Goal: Check status: Check status

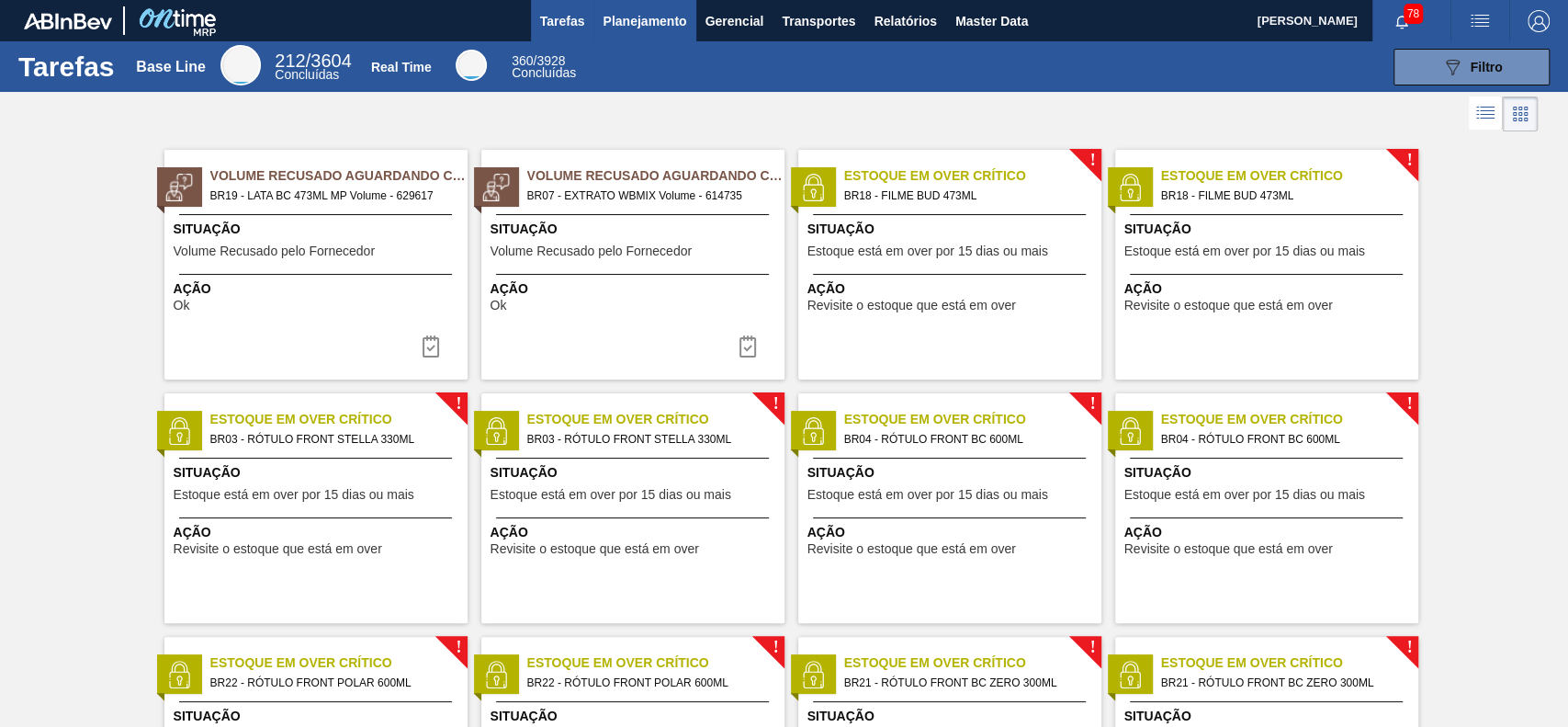
click at [668, 23] on span "Planejamento" at bounding box center [644, 20] width 84 height 22
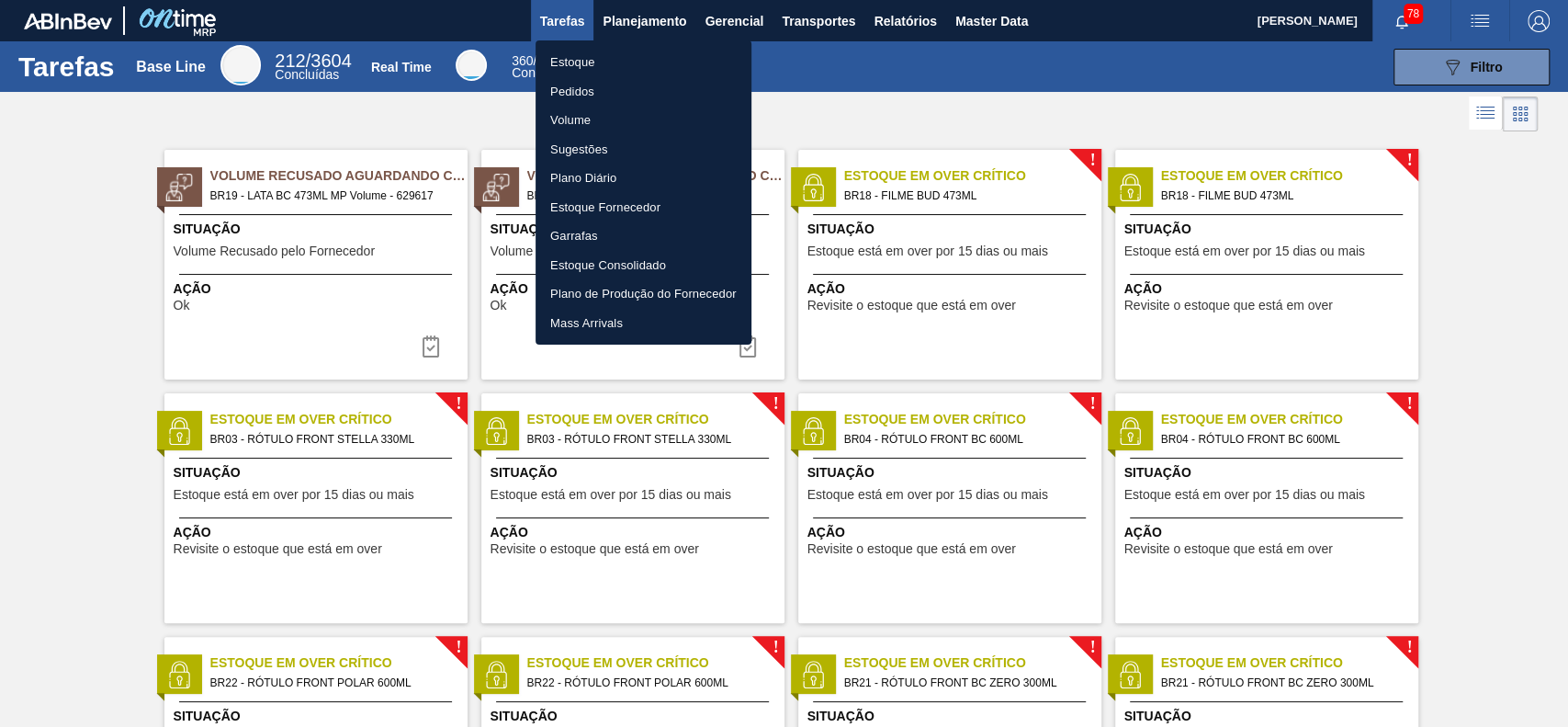
click at [656, 58] on li "Estoque" at bounding box center [643, 62] width 216 height 29
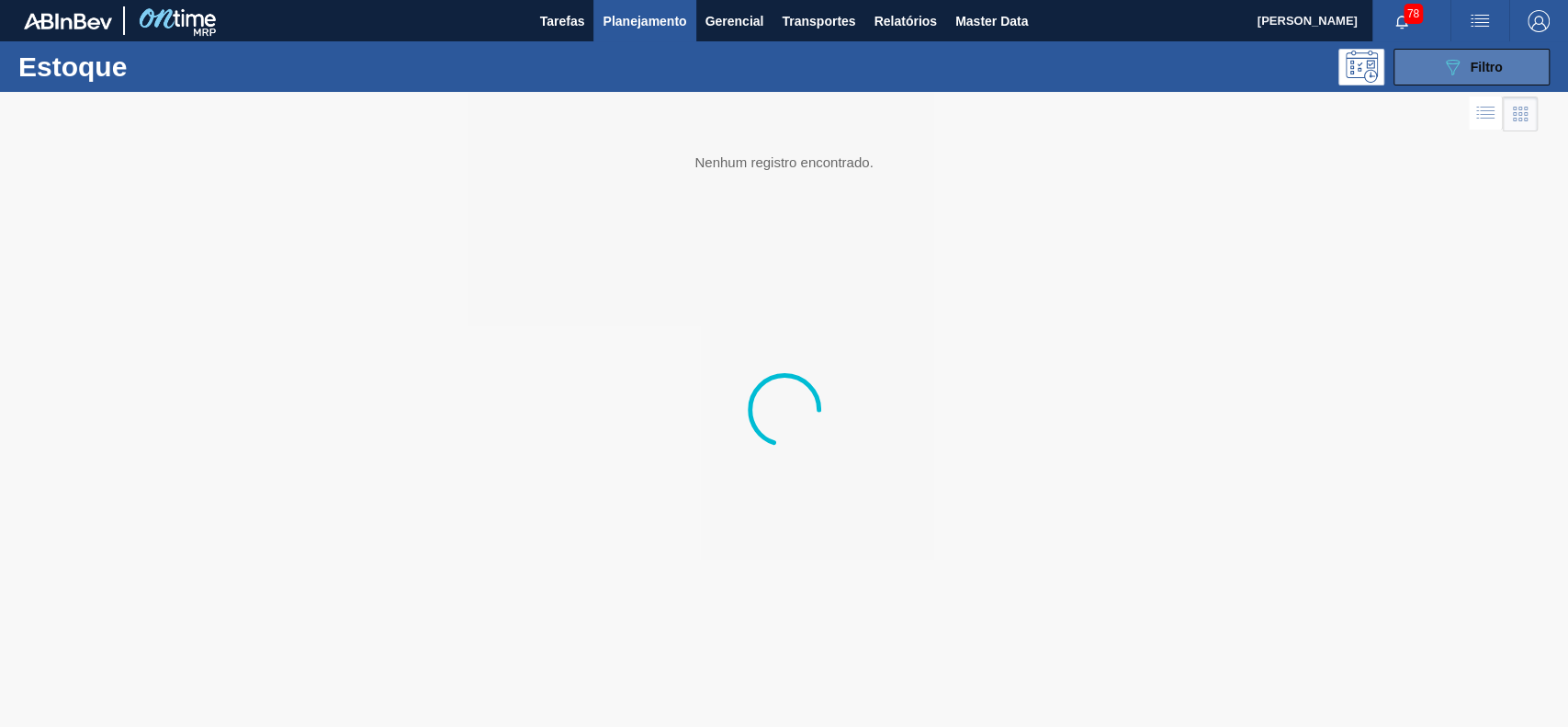
click at [1455, 61] on icon "089F7B8B-B2A5-4AFE-B5C0-19BA573D28AC" at bounding box center [1451, 67] width 22 height 22
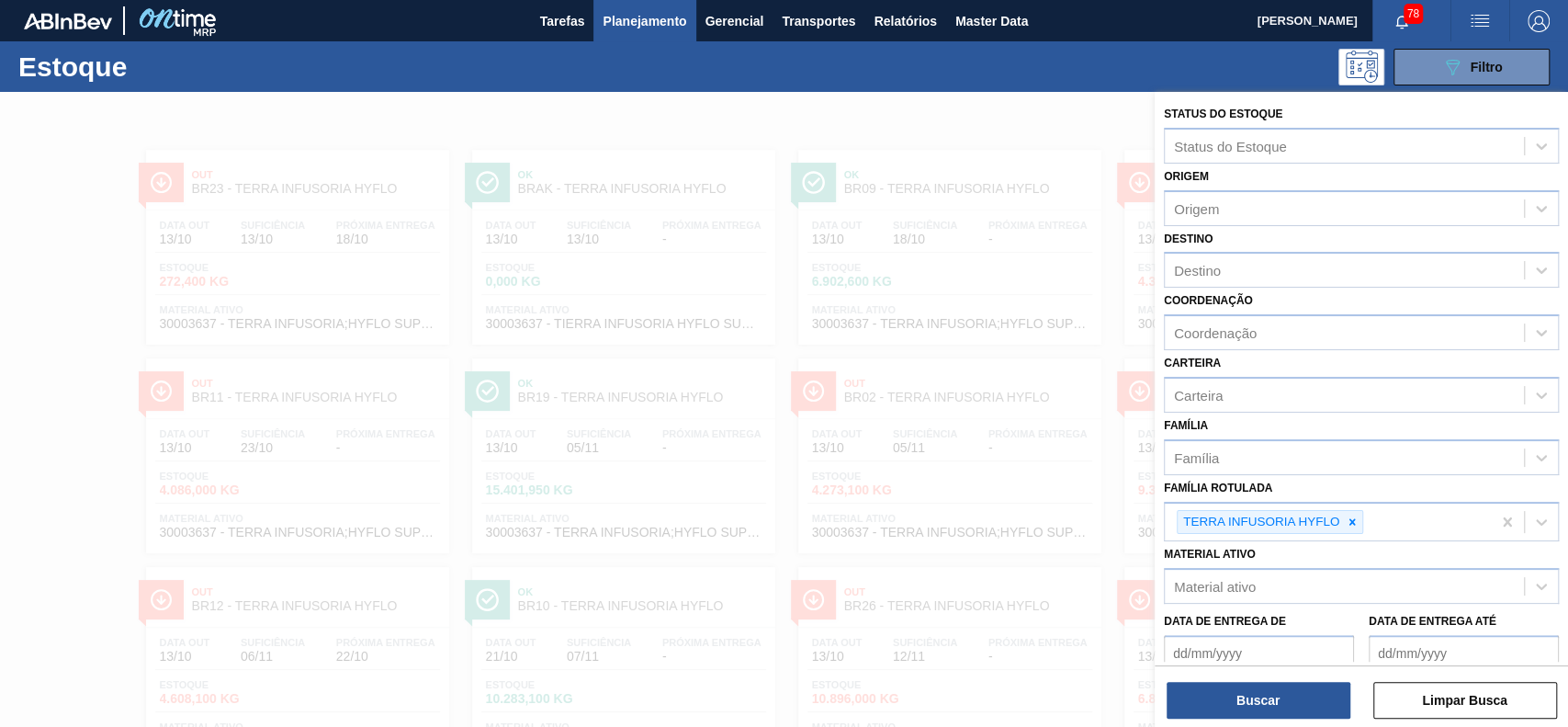
click at [872, 102] on div at bounding box center [784, 454] width 1568 height 727
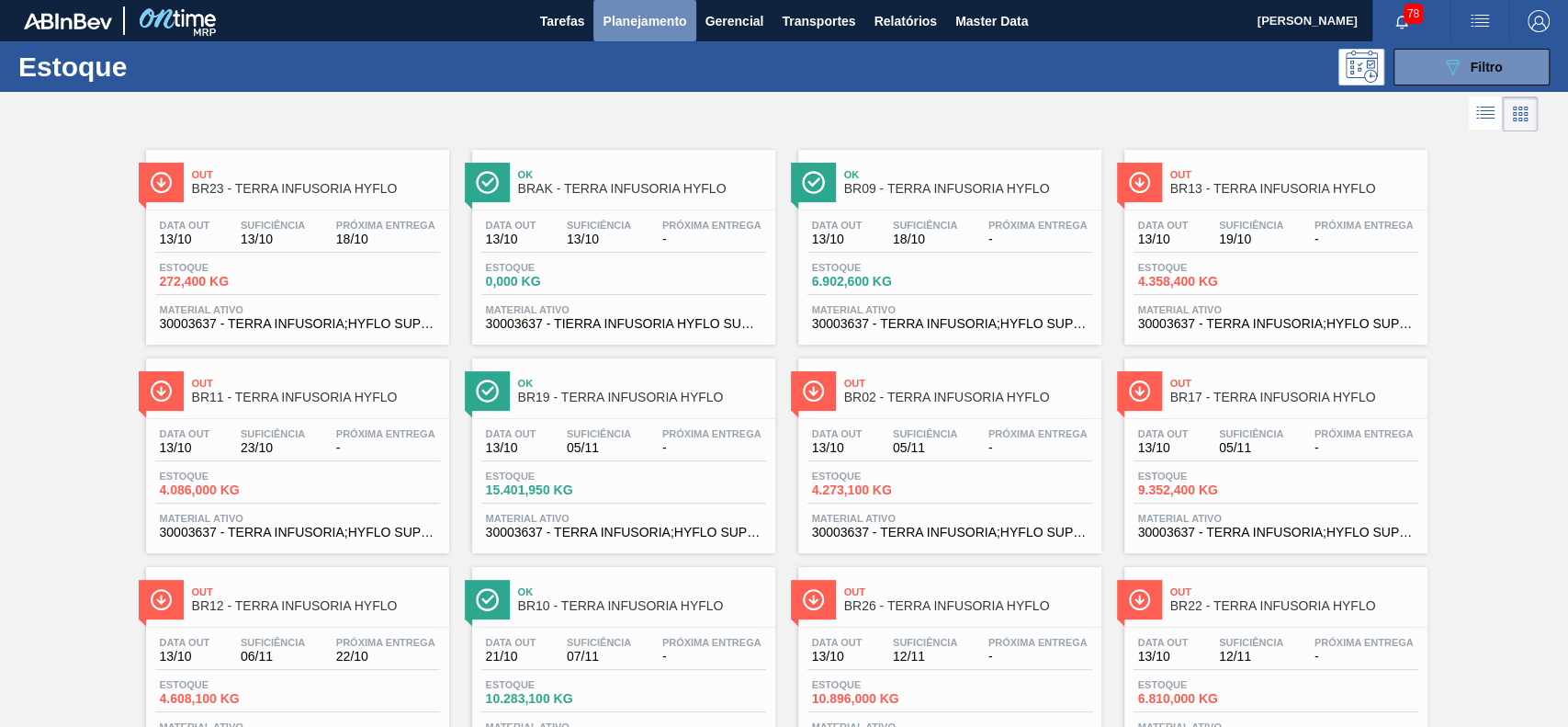
click at [611, 34] on button "Planejamento" at bounding box center [644, 20] width 102 height 41
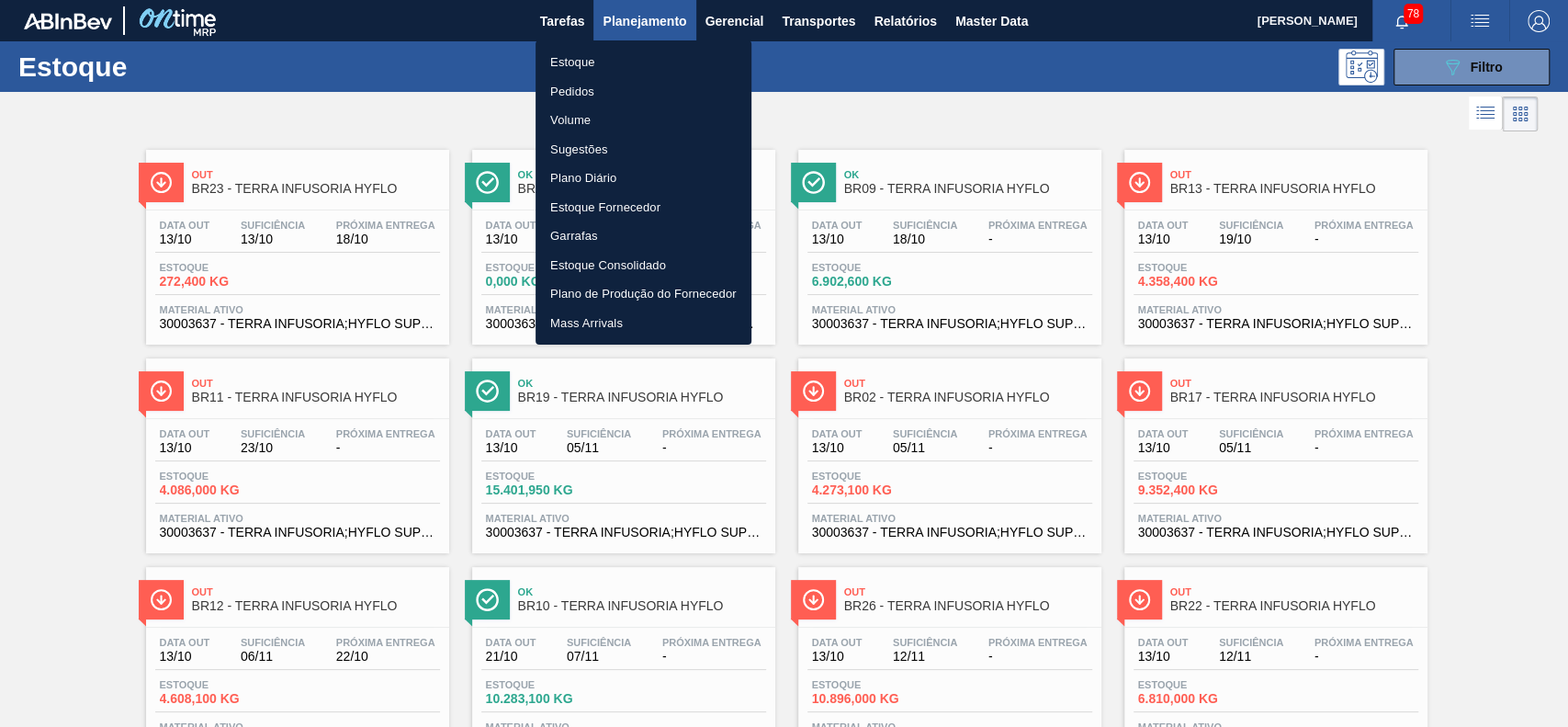
click at [613, 91] on li "Pedidos" at bounding box center [643, 91] width 216 height 29
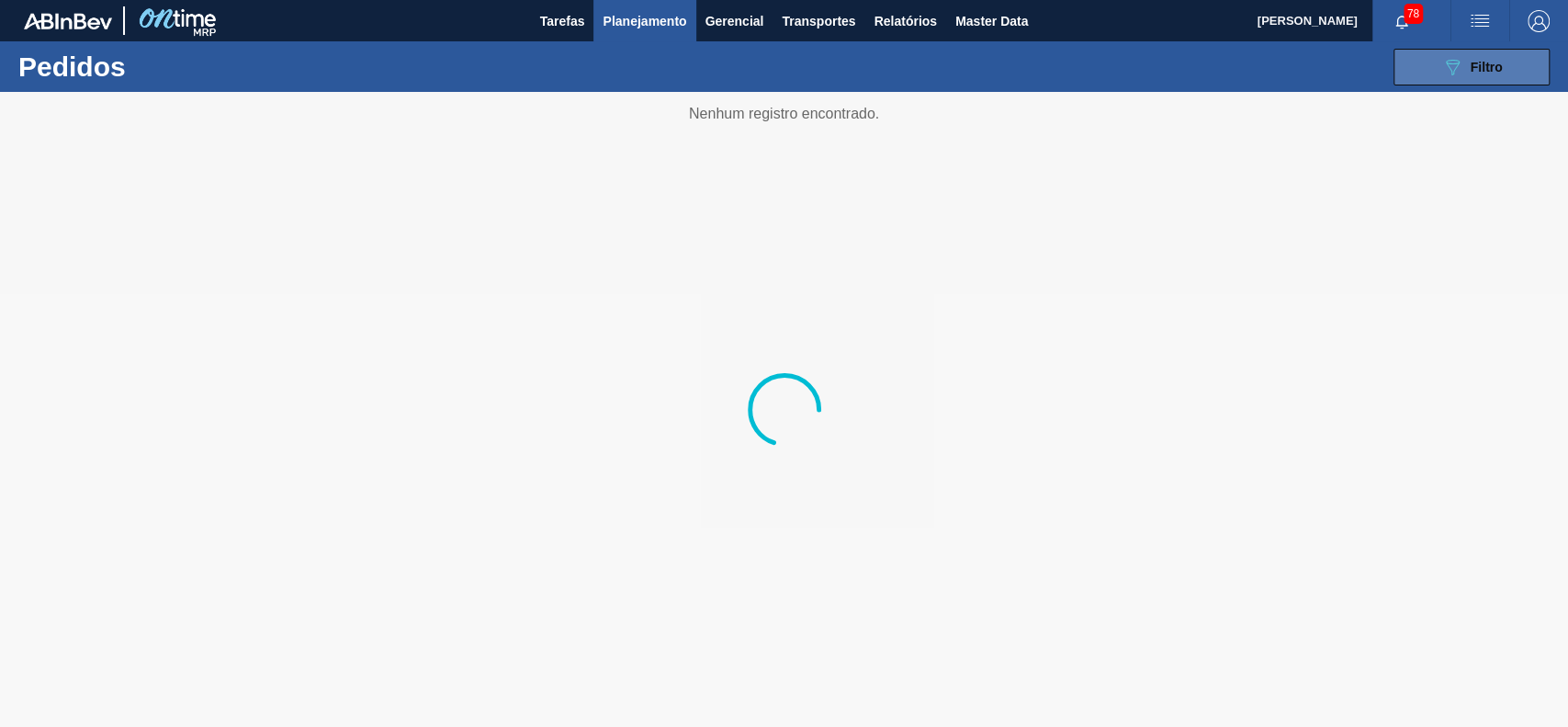
click at [1455, 61] on icon "089F7B8B-B2A5-4AFE-B5C0-19BA573D28AC" at bounding box center [1451, 67] width 22 height 22
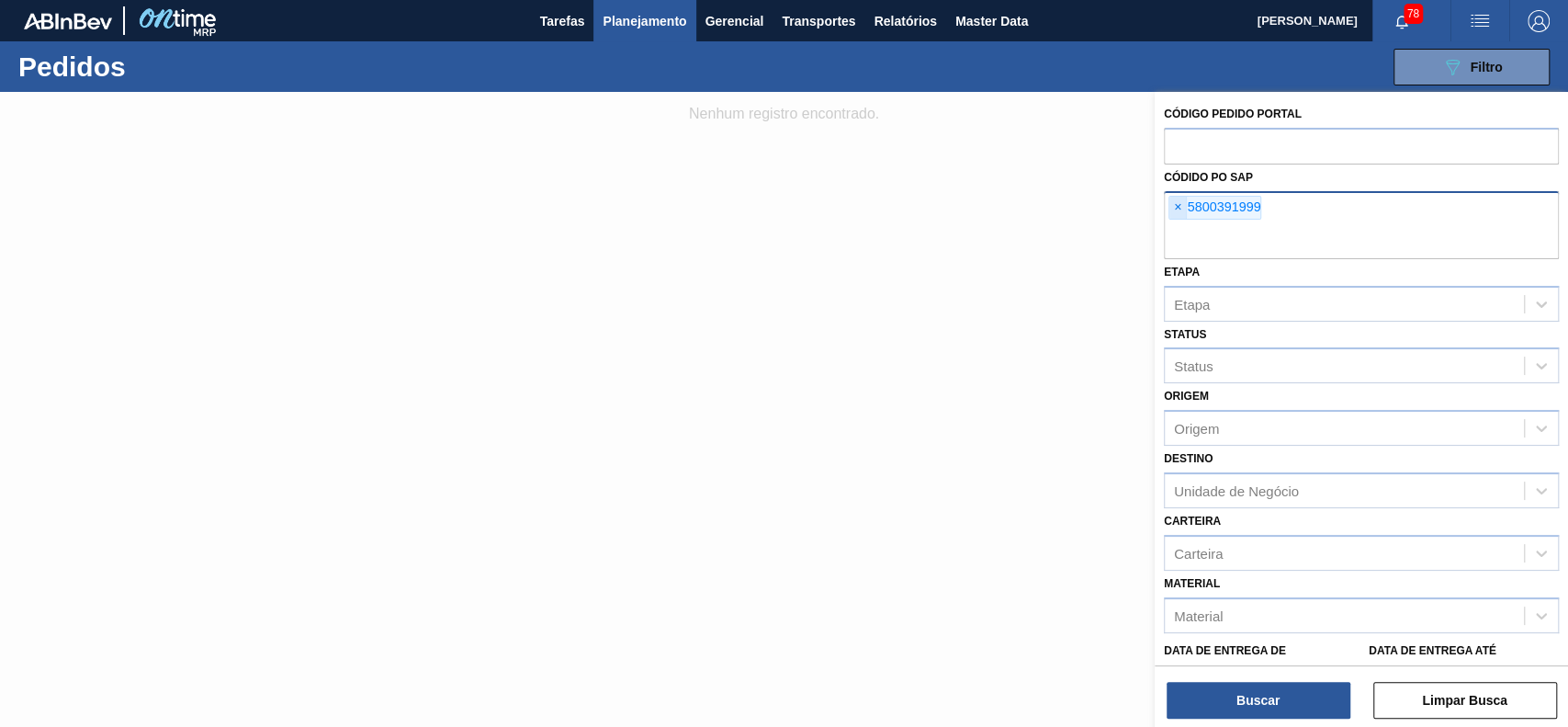
click at [1178, 207] on span "×" at bounding box center [1178, 207] width 18 height 22
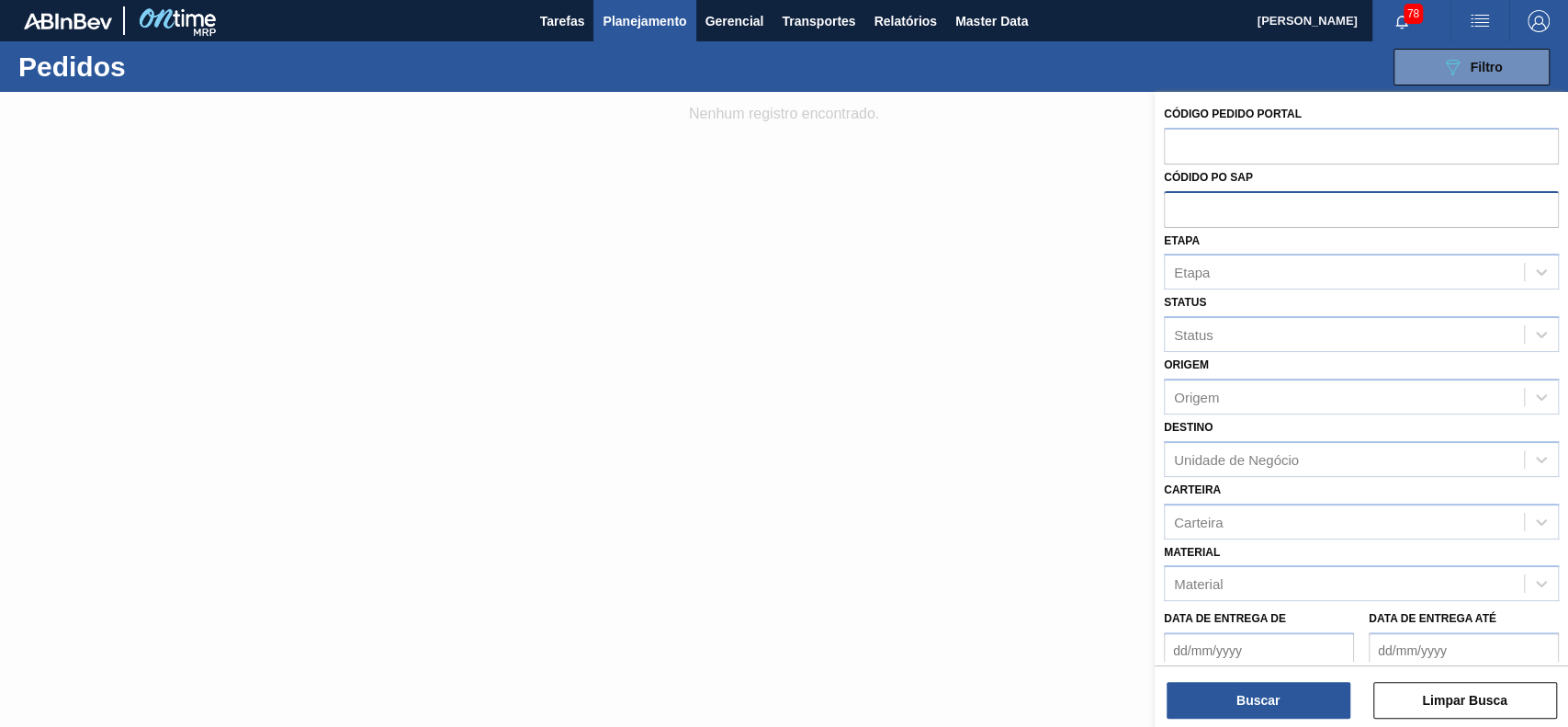
paste input "5800391819"
type input "5800391819"
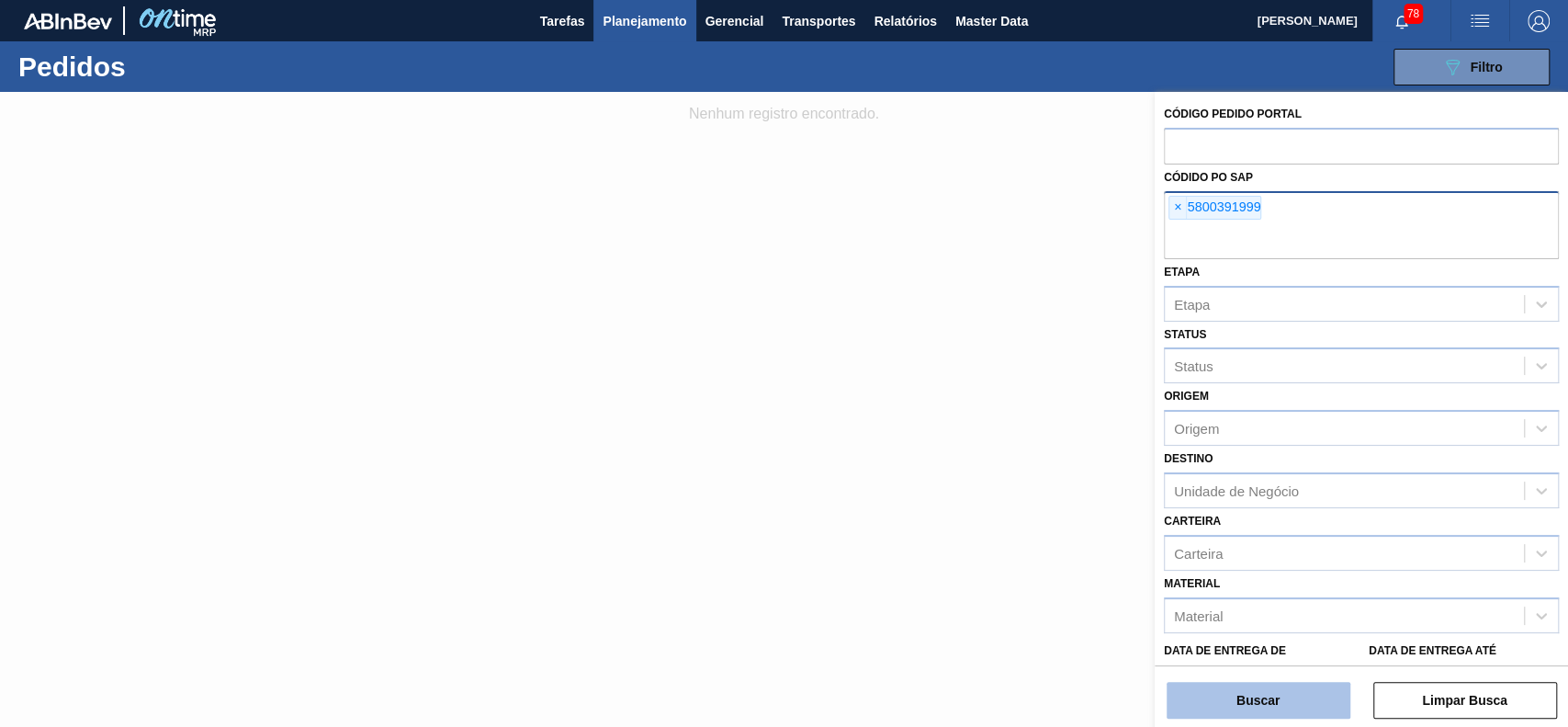
click at [1280, 713] on button "Buscar" at bounding box center [1258, 701] width 184 height 37
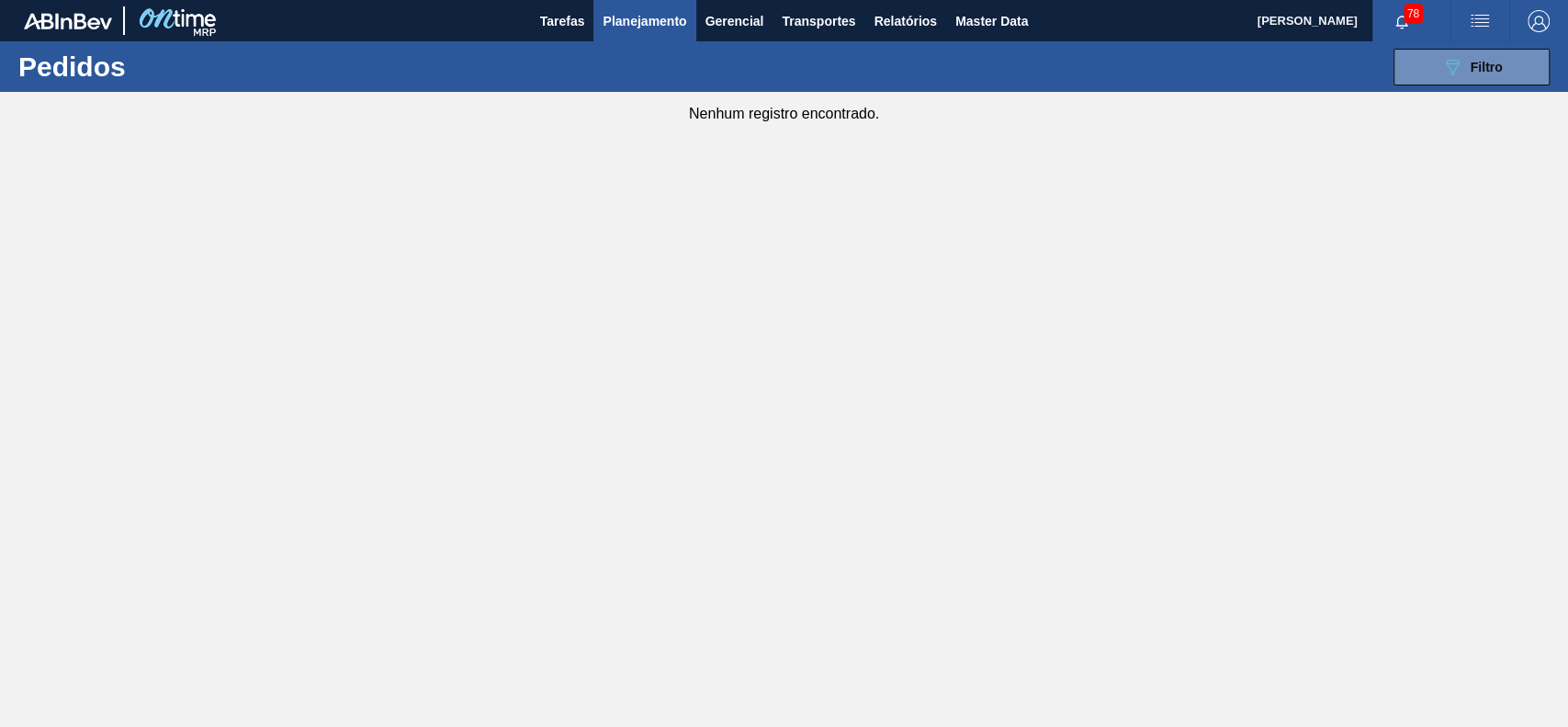
click at [1422, 38] on div "78" at bounding box center [1411, 20] width 78 height 41
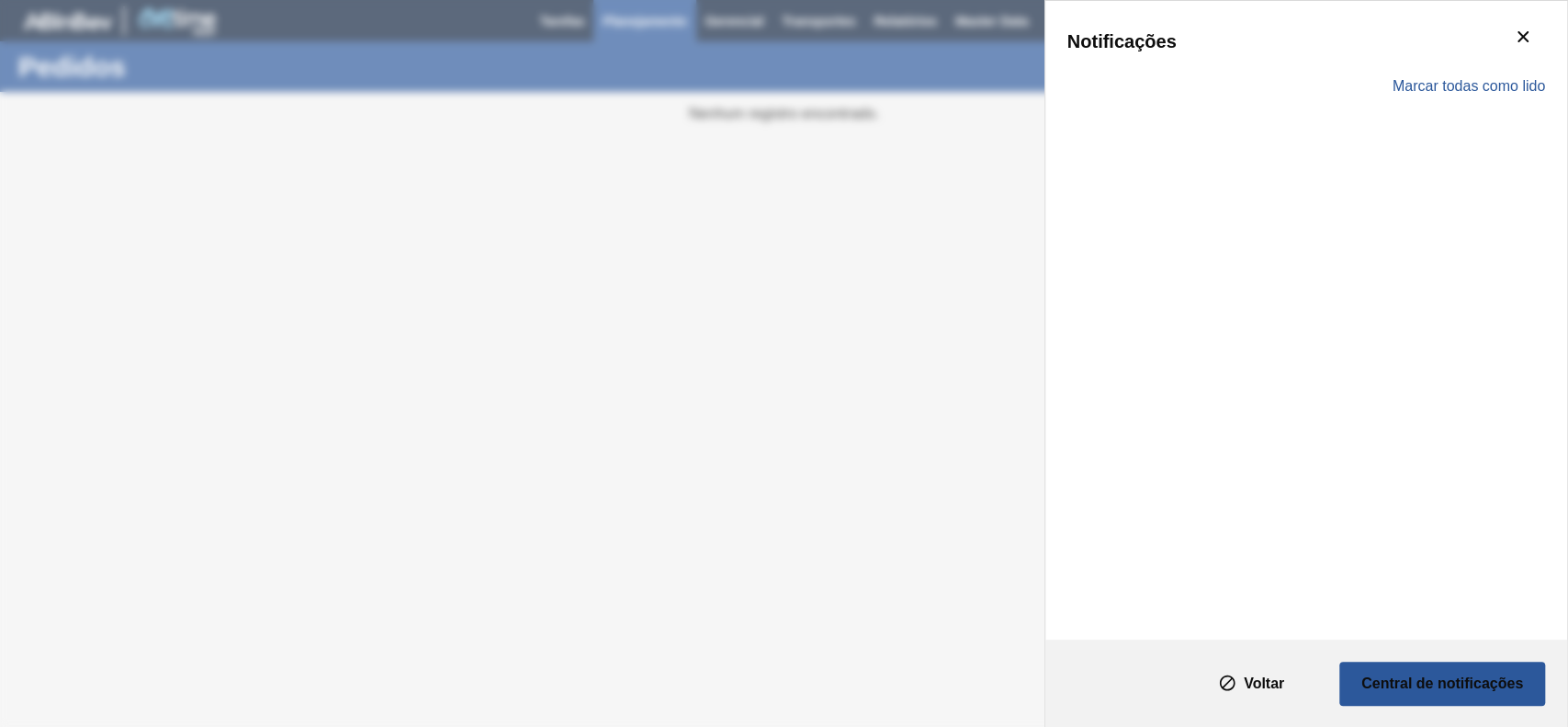
click at [1426, 56] on div "Notificações" at bounding box center [1305, 42] width 478 height 37
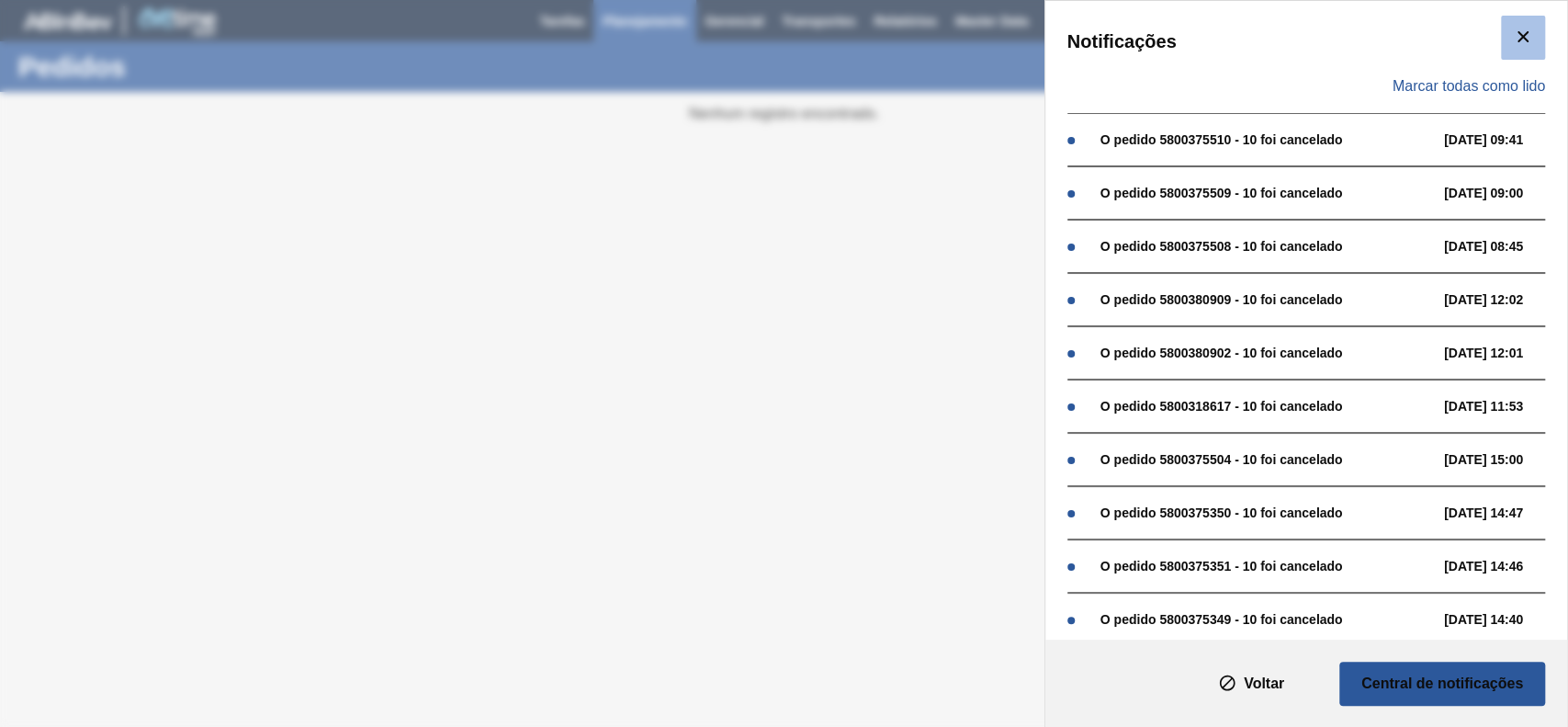
click at [1519, 36] on icon "botão de ícone" at bounding box center [1522, 36] width 11 height 11
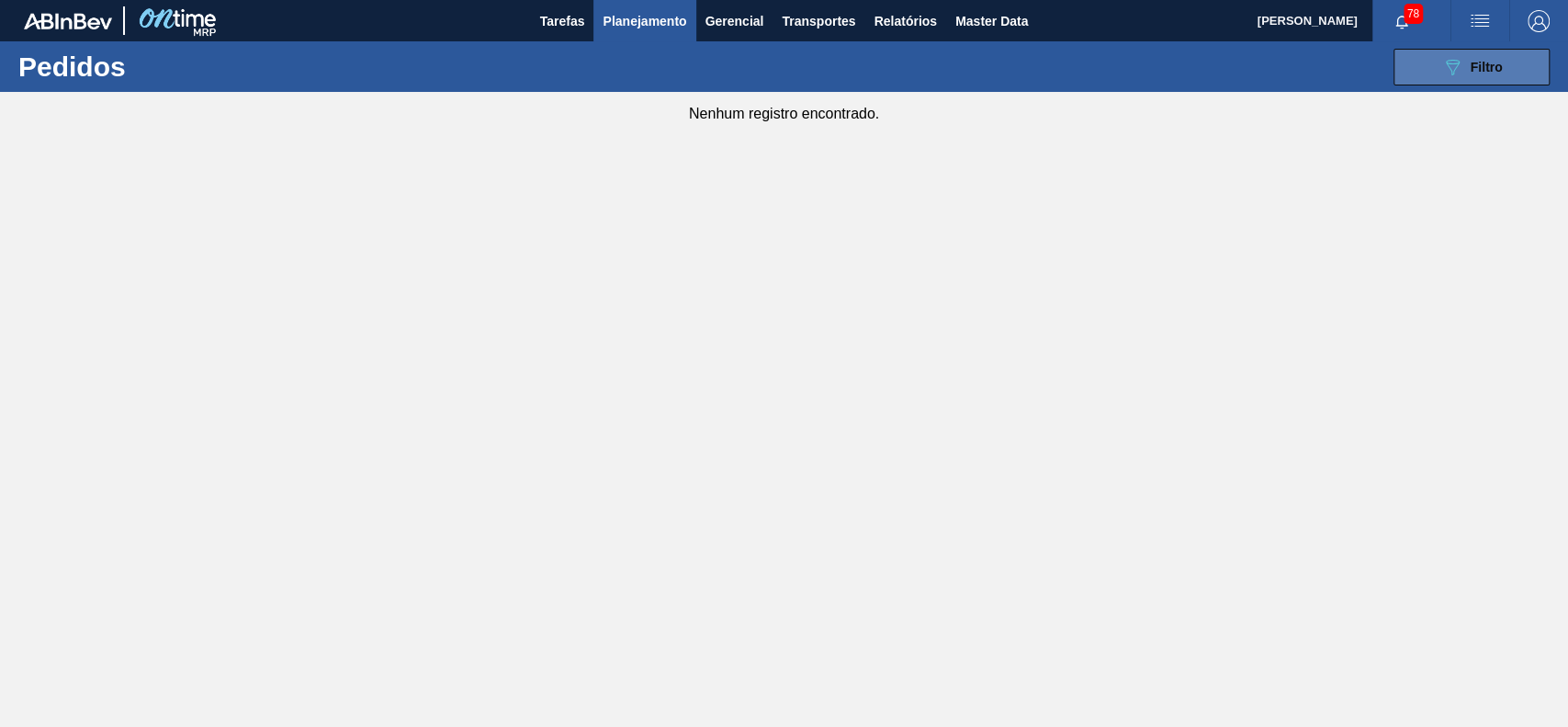
click at [1418, 69] on button "089F7B8B-B2A5-4AFE-B5C0-19BA573D28AC Filtro" at bounding box center [1471, 67] width 157 height 37
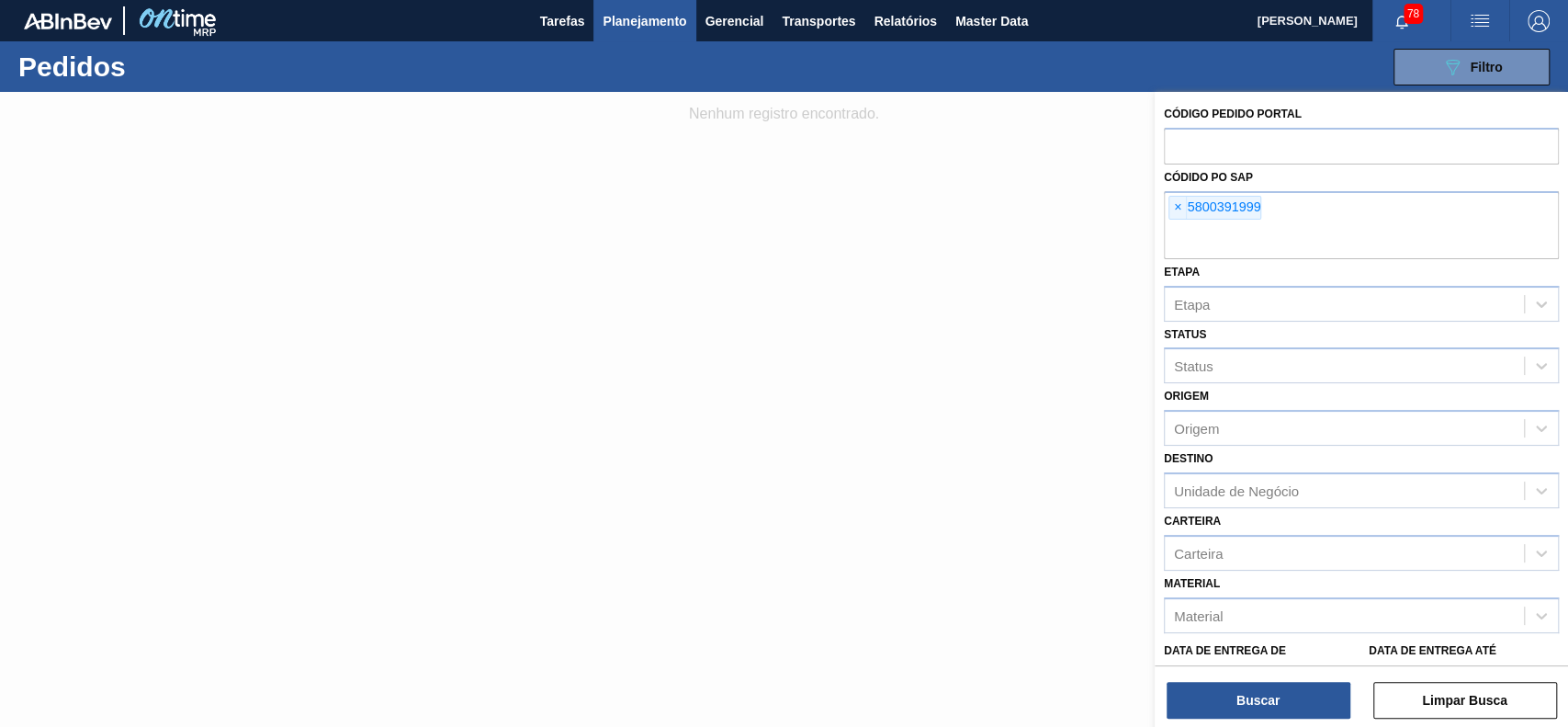
drag, startPoint x: 1173, startPoint y: 208, endPoint x: 1110, endPoint y: 301, distance: 112.3
click at [1169, 215] on span "×" at bounding box center [1178, 207] width 18 height 22
